Goal: Information Seeking & Learning: Get advice/opinions

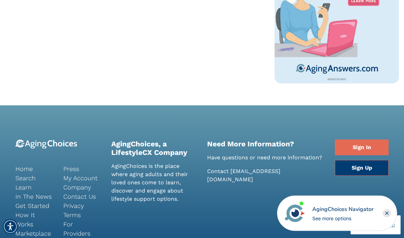
scroll to position [551, 0]
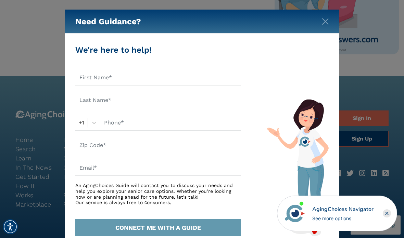
click at [325, 20] on img "Close" at bounding box center [325, 21] width 7 height 7
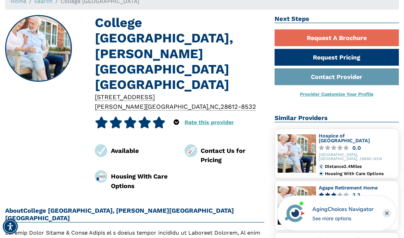
scroll to position [0, 0]
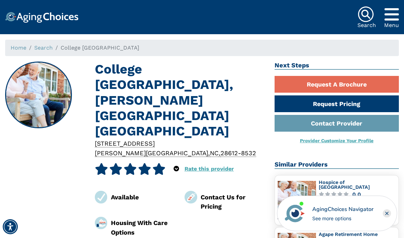
click at [385, 214] on rect "Close" at bounding box center [387, 214] width 8 height 8
click at [349, 99] on link "Request Pricing" at bounding box center [337, 104] width 124 height 17
click at [373, 85] on link "Request A Brochure" at bounding box center [337, 84] width 124 height 17
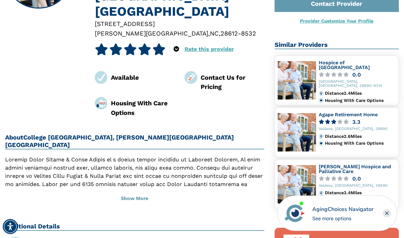
scroll to position [122, 0]
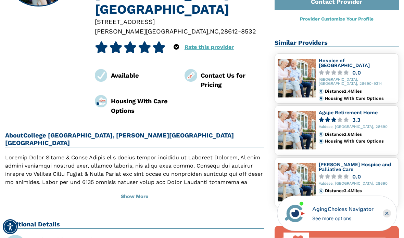
click at [152, 189] on button "Show More" at bounding box center [134, 196] width 259 height 15
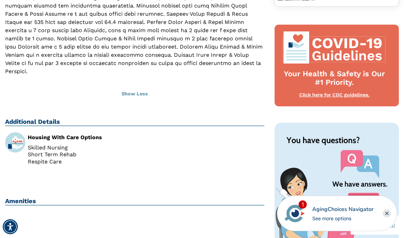
scroll to position [323, 0]
